Goal: Check status

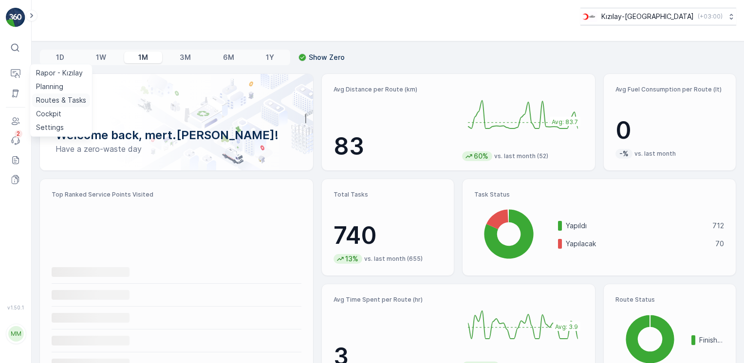
click at [62, 101] on p "Routes & Tasks" at bounding box center [61, 100] width 50 height 10
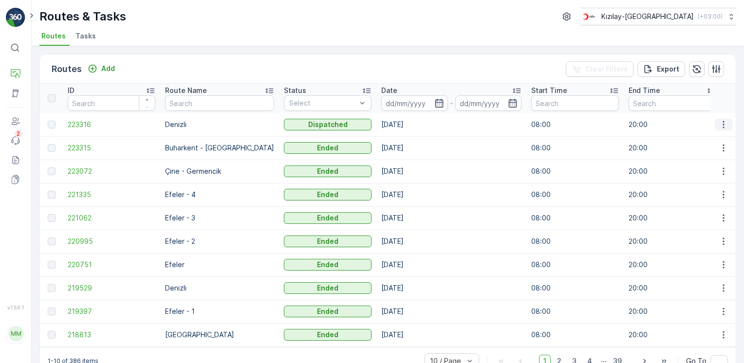
click at [726, 126] on button "button" at bounding box center [723, 125] width 18 height 12
click at [722, 148] on span "View Route Tracking" at bounding box center [705, 152] width 67 height 10
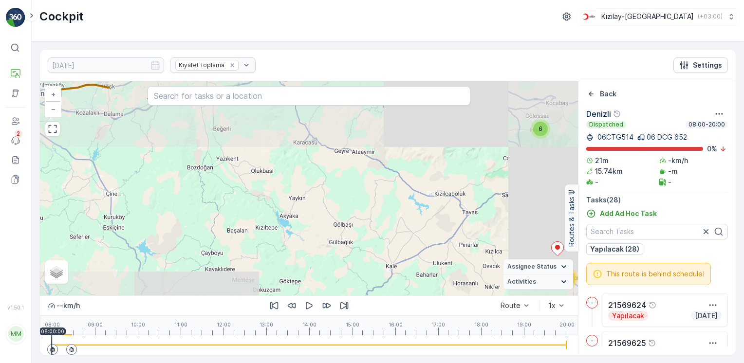
click at [18, 22] on img at bounding box center [15, 17] width 19 height 19
